Goal: Task Accomplishment & Management: Manage account settings

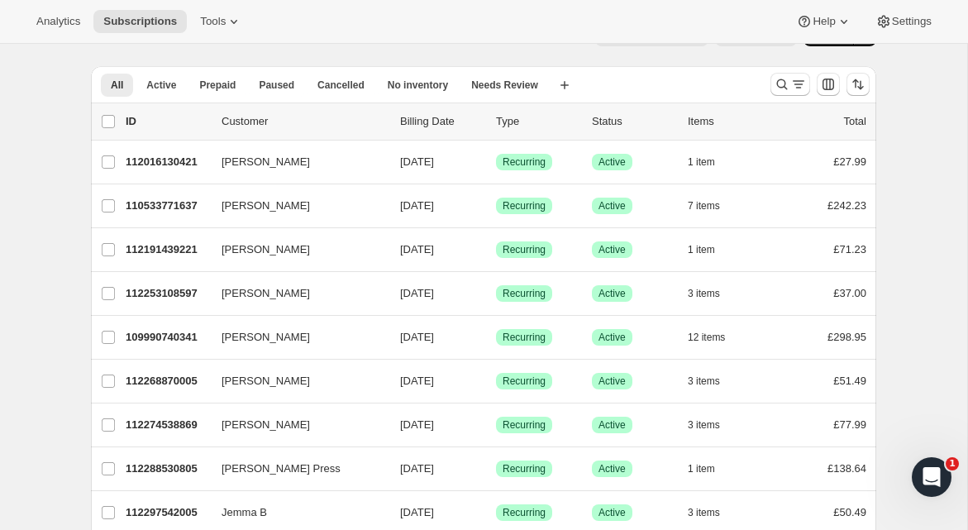
scroll to position [50, 0]
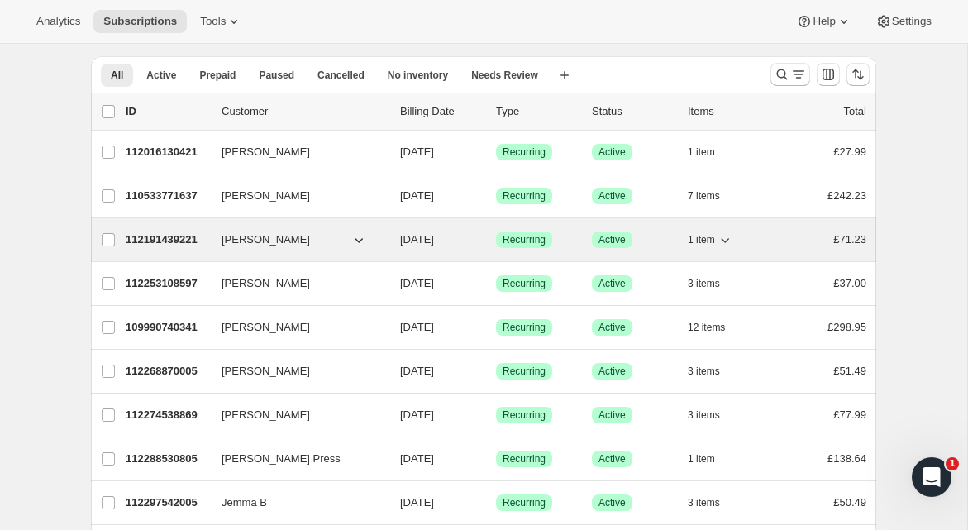
click at [184, 243] on p "112191439221" at bounding box center [167, 240] width 83 height 17
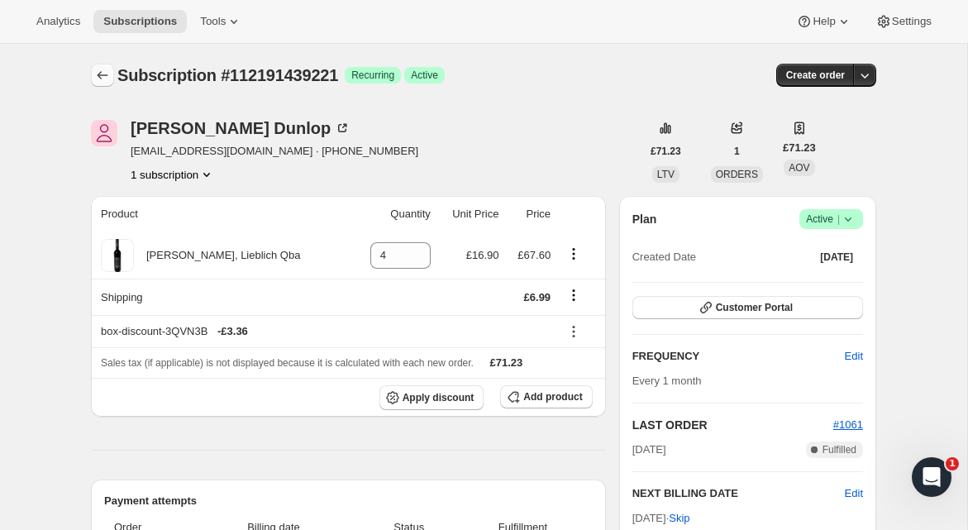
click at [102, 74] on icon "Subscriptions" at bounding box center [102, 75] width 17 height 17
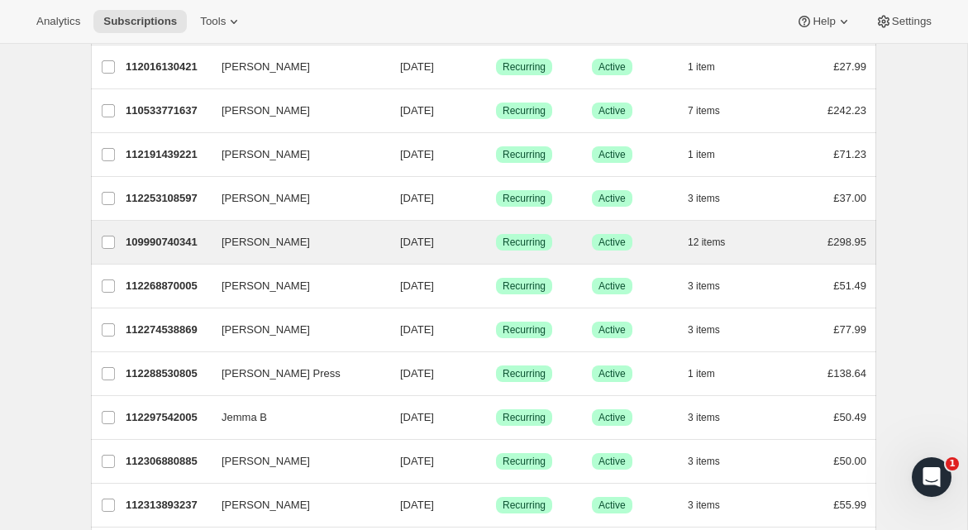
scroll to position [129, 0]
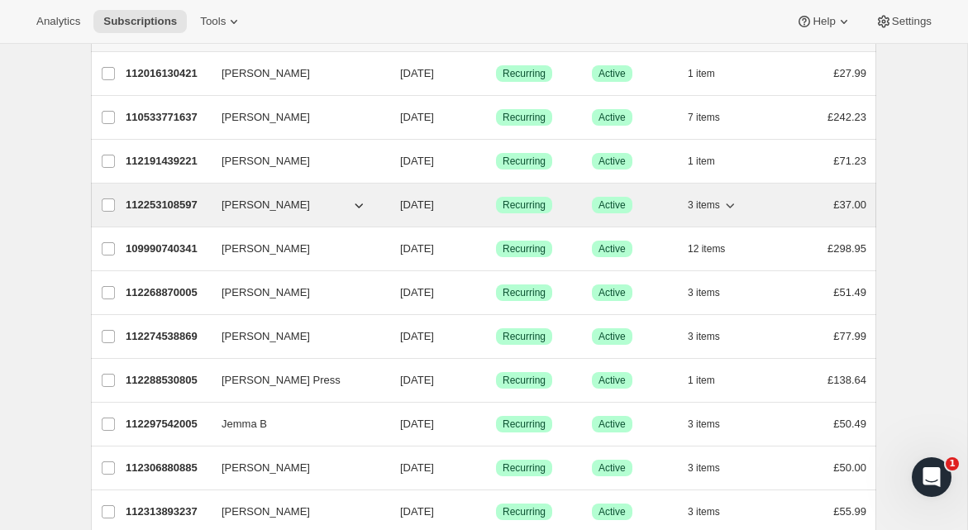
click at [179, 207] on p "112253108597" at bounding box center [167, 205] width 83 height 17
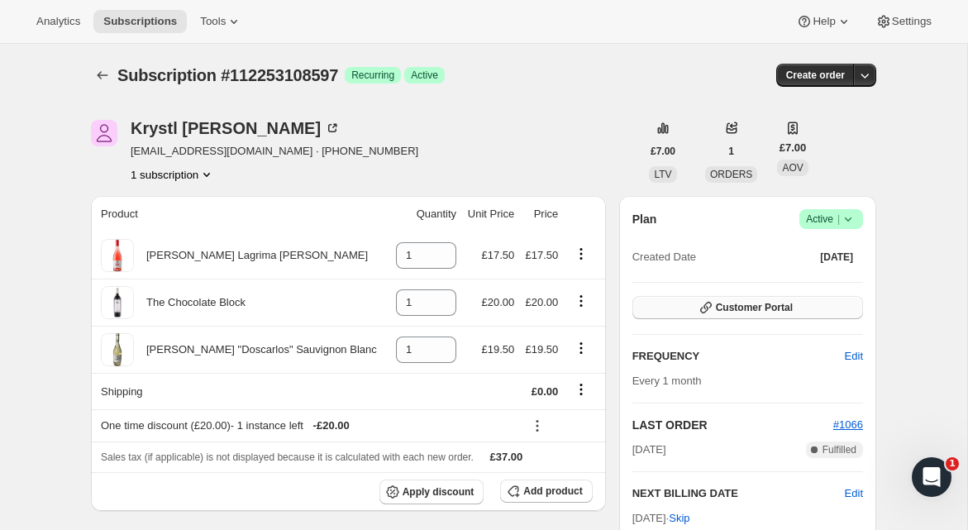
click at [725, 307] on span "Customer Portal" at bounding box center [754, 307] width 77 height 13
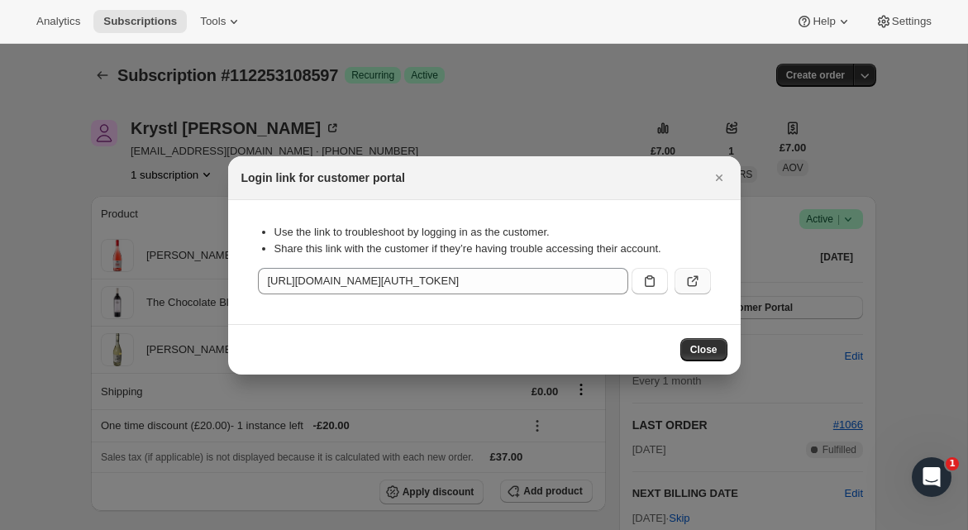
click at [688, 280] on icon ":r1f:" at bounding box center [692, 282] width 10 height 10
click at [724, 179] on icon "Close" at bounding box center [719, 178] width 17 height 17
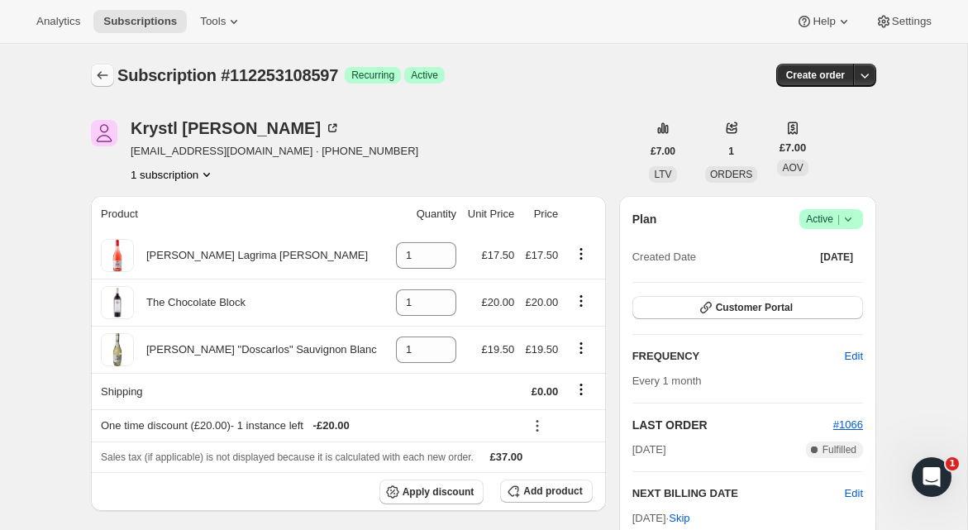
click at [94, 71] on icon "Subscriptions" at bounding box center [102, 75] width 17 height 17
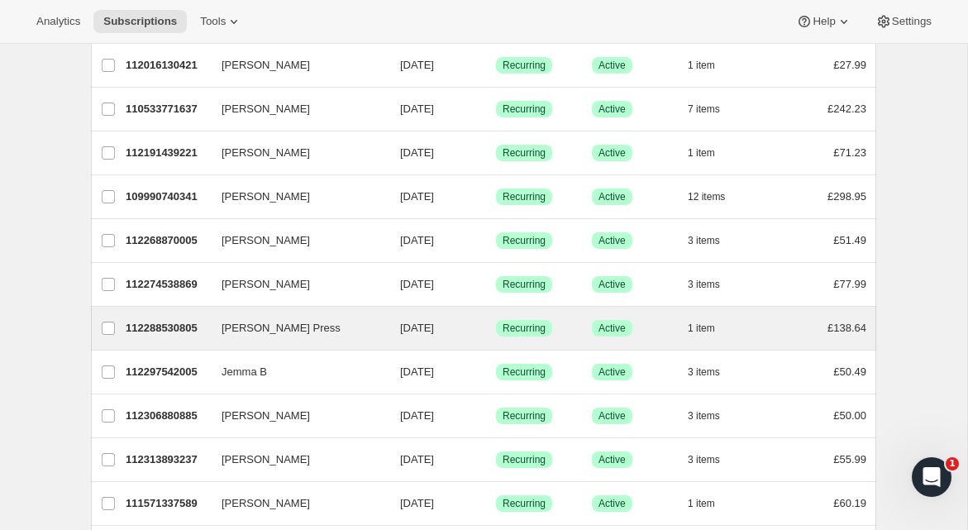
scroll to position [142, 0]
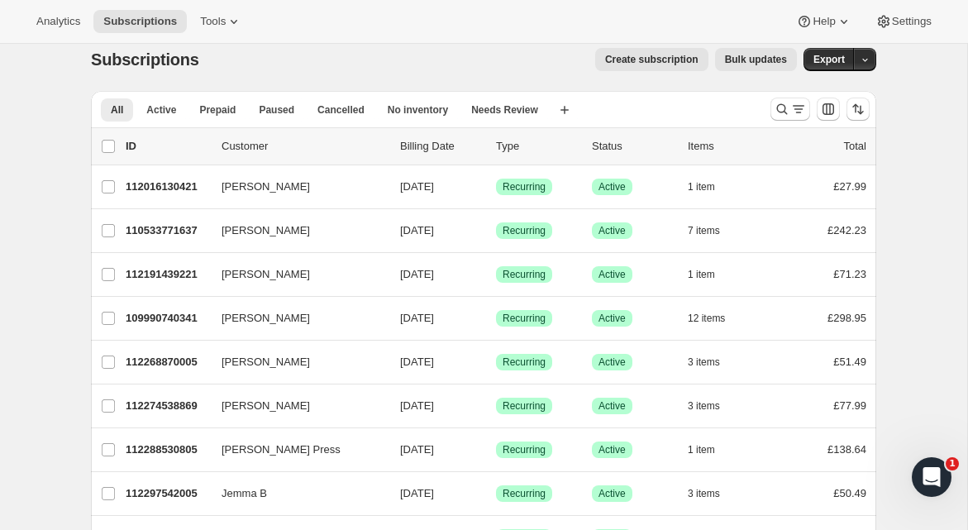
scroll to position [0, 0]
